Goal: Task Accomplishment & Management: Use online tool/utility

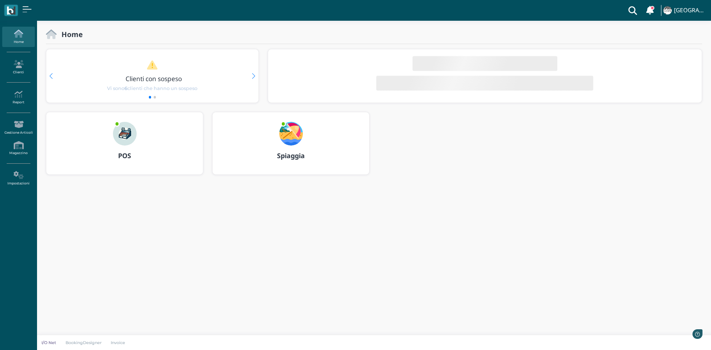
drag, startPoint x: 135, startPoint y: 113, endPoint x: 133, endPoint y: 124, distance: 10.8
click at [135, 113] on div at bounding box center [125, 128] width 36 height 33
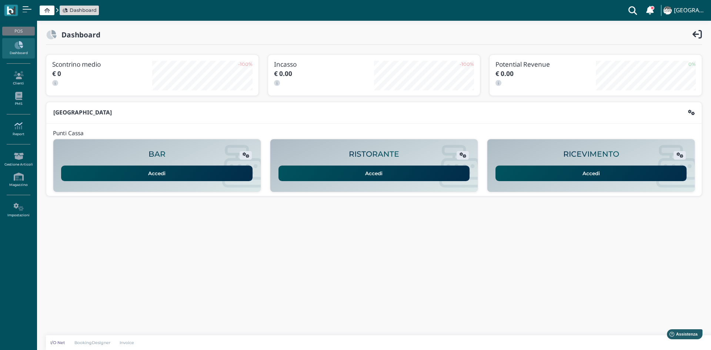
click at [14, 133] on link "Report" at bounding box center [18, 129] width 32 height 20
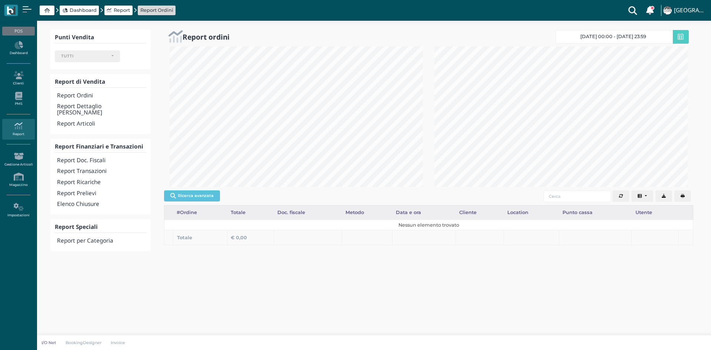
select select
click at [93, 157] on h4 "Report Doc. Fiscali" at bounding box center [101, 160] width 89 height 6
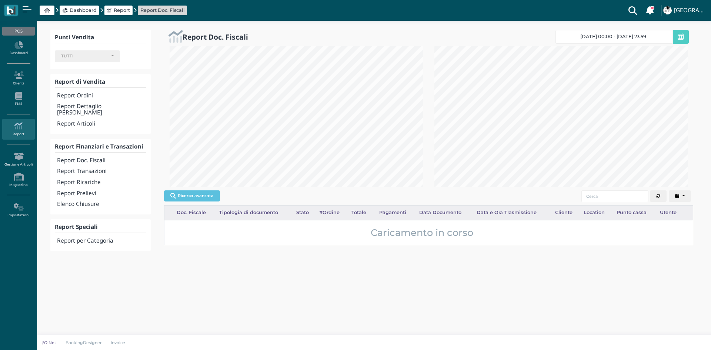
select select
click at [680, 39] on icon at bounding box center [681, 36] width 6 height 7
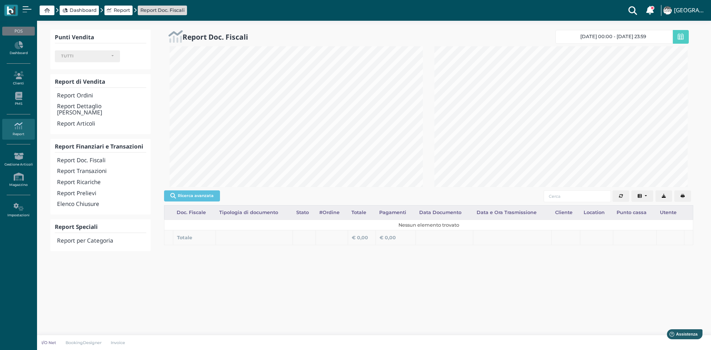
click at [598, 39] on span "[DATE] 00:00 - [DATE] 23:59" at bounding box center [613, 37] width 66 height 6
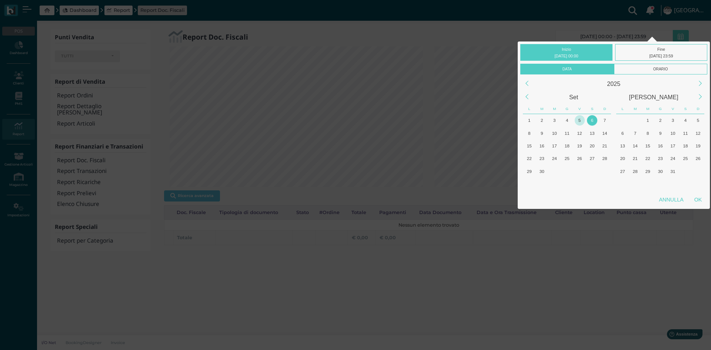
click at [580, 119] on div "5" at bounding box center [580, 120] width 10 height 10
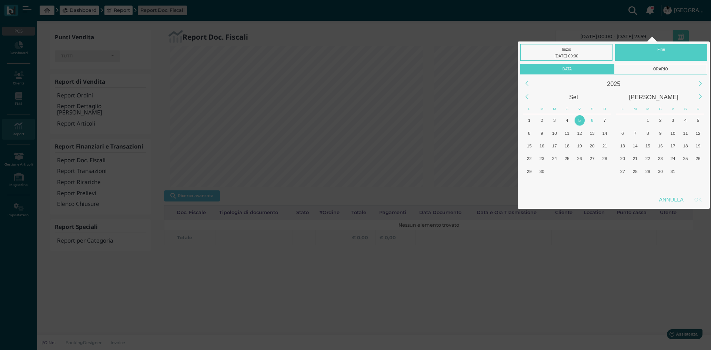
click at [579, 118] on div "5" at bounding box center [580, 120] width 10 height 10
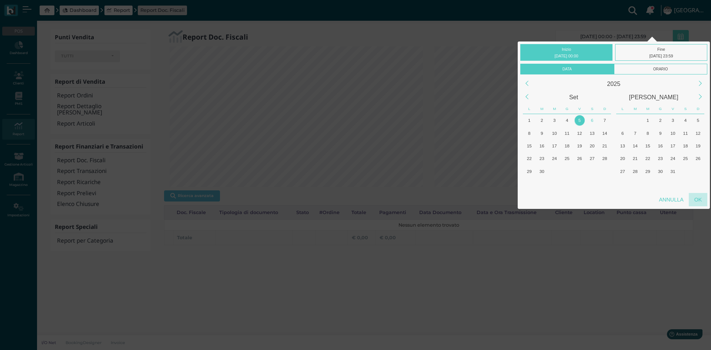
click at [701, 200] on div "OK" at bounding box center [698, 199] width 19 height 13
type input "05/09/2025 00:00 - 05/09/2025 23:59"
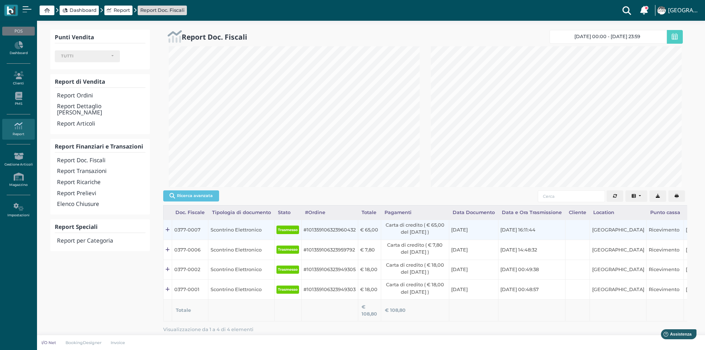
scroll to position [370189, 370067]
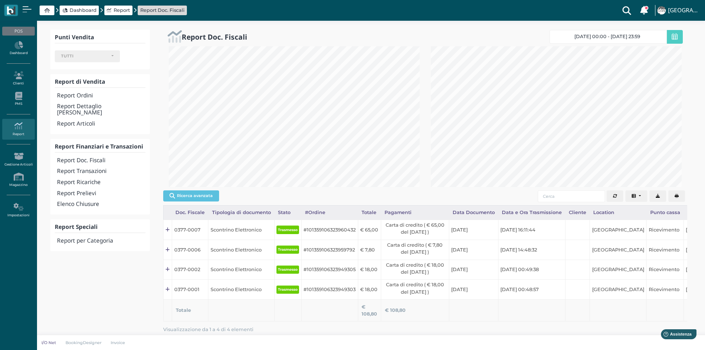
click at [680, 198] on button "button" at bounding box center [677, 196] width 17 height 12
drag, startPoint x: 89, startPoint y: 198, endPoint x: 95, endPoint y: 204, distance: 8.4
click at [89, 201] on h4 "Elenco Chiusure" at bounding box center [101, 204] width 88 height 6
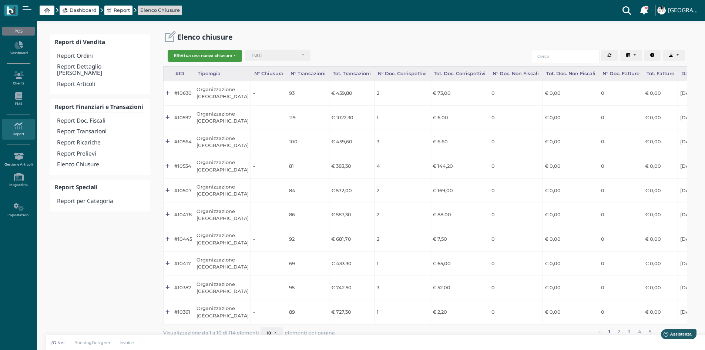
click at [227, 57] on button "Effettua una nuova chiusura" at bounding box center [205, 56] width 74 height 12
click at [219, 67] on span "Organizzazione" at bounding box center [196, 68] width 57 height 10
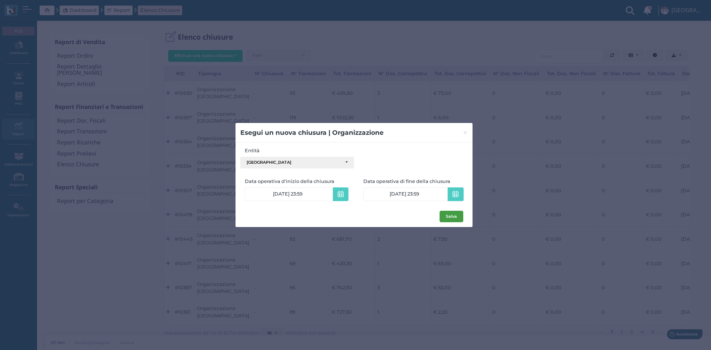
click at [456, 217] on button "Salva" at bounding box center [452, 217] width 24 height 12
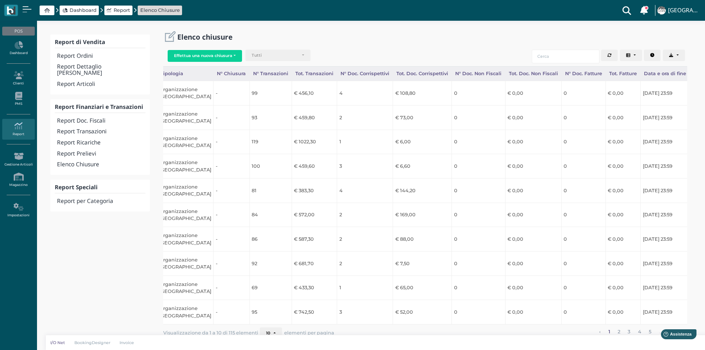
scroll to position [0, 74]
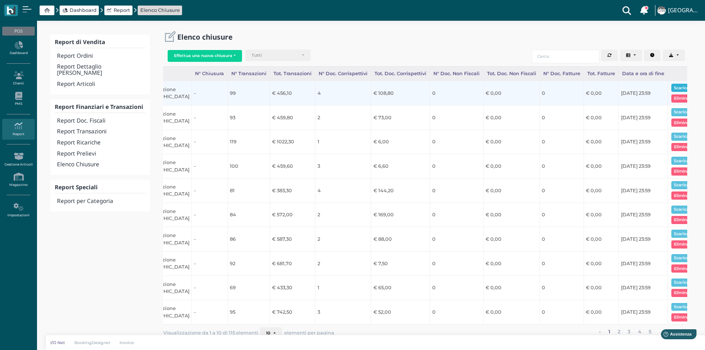
click at [680, 90] on button "Scarica pdf" at bounding box center [686, 88] width 29 height 8
